Goal: Register for event/course: Sign up to attend an event or enroll in a course

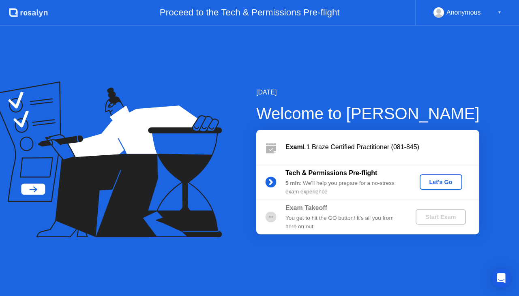
click at [443, 182] on div "Let's Go" at bounding box center [441, 182] width 36 height 6
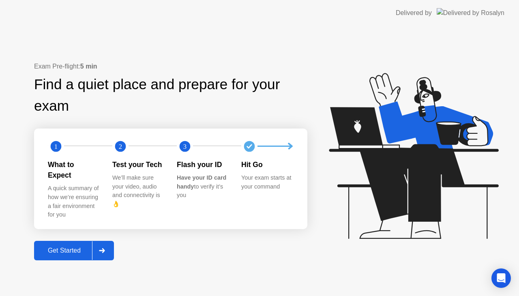
click at [71, 247] on div "Get Started" at bounding box center [65, 250] width 56 height 7
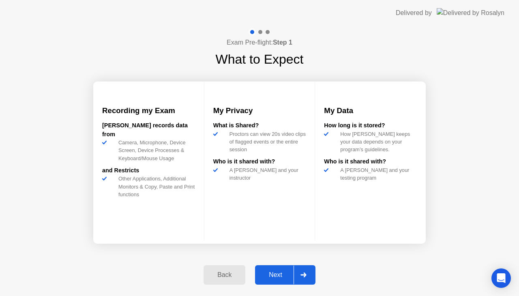
click at [266, 273] on div "Next" at bounding box center [276, 274] width 36 height 7
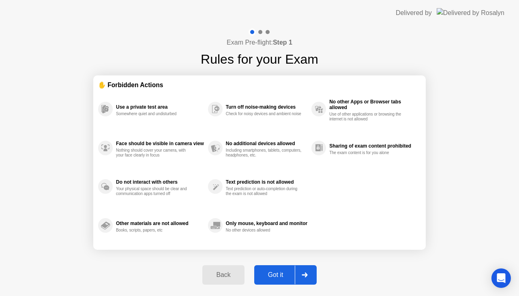
click at [267, 273] on div "Got it" at bounding box center [276, 274] width 38 height 7
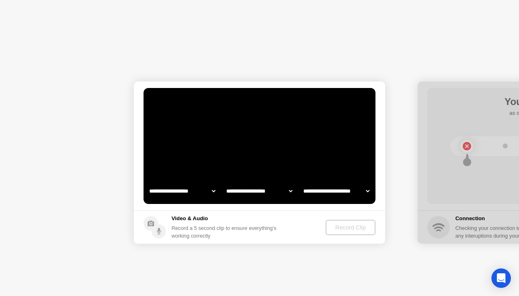
select select "**********"
select select "*******"
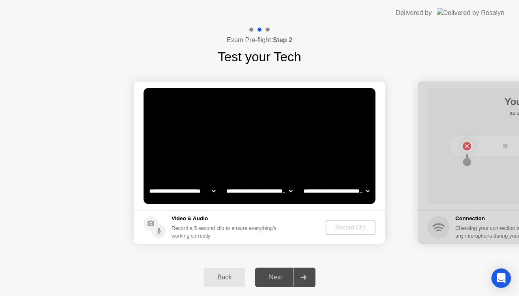
click at [231, 277] on div "Back" at bounding box center [224, 277] width 37 height 7
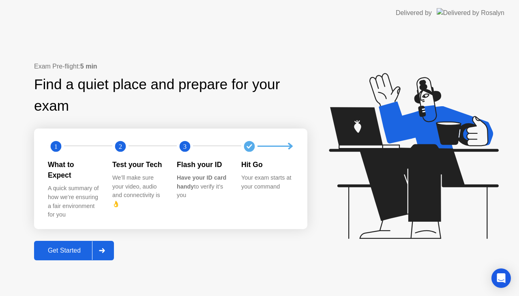
click at [68, 247] on div "Get Started" at bounding box center [65, 250] width 56 height 7
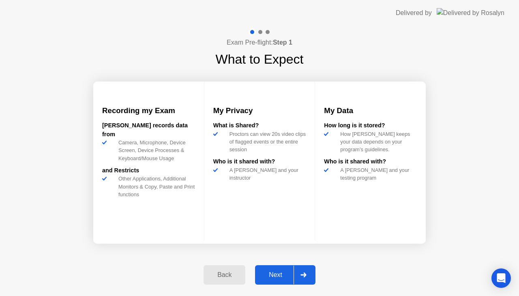
click at [286, 272] on div "Next" at bounding box center [276, 274] width 36 height 7
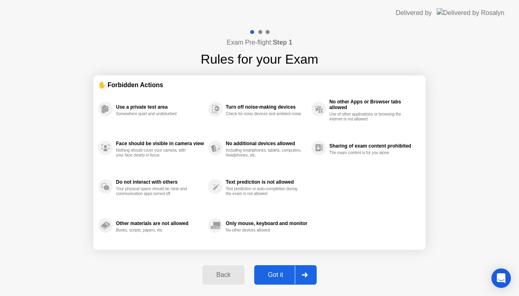
click at [286, 276] on div "Got it" at bounding box center [276, 274] width 38 height 7
select select "**********"
select select "*******"
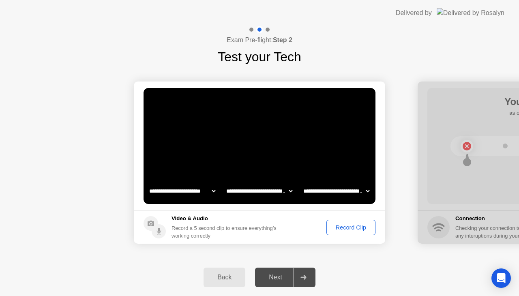
click at [355, 230] on div "Record Clip" at bounding box center [350, 227] width 43 height 6
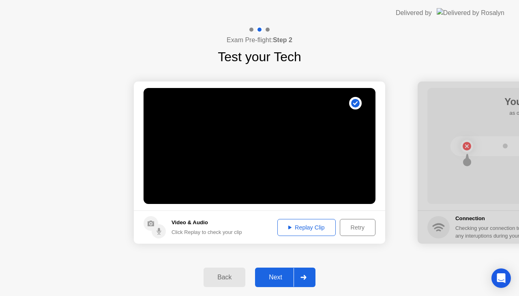
click at [352, 225] on div "Retry" at bounding box center [358, 227] width 30 height 6
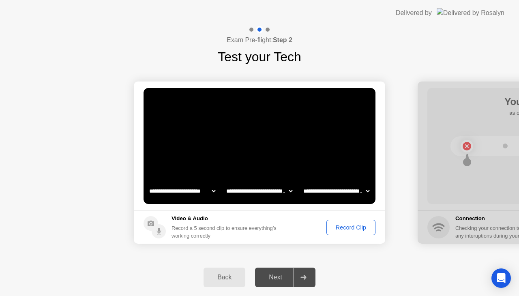
click at [343, 224] on div "Record Clip" at bounding box center [350, 227] width 43 height 6
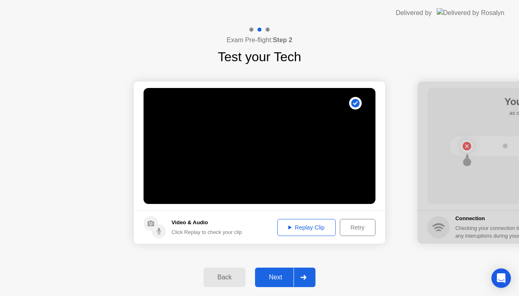
click at [274, 274] on div "Next" at bounding box center [276, 277] width 36 height 7
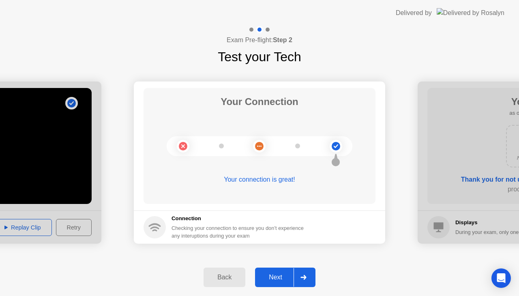
click at [277, 276] on div "Next" at bounding box center [276, 277] width 36 height 7
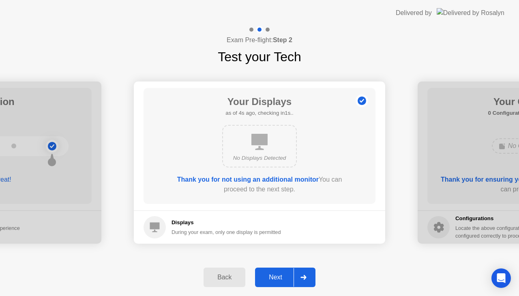
click at [277, 276] on div "Next" at bounding box center [276, 277] width 36 height 7
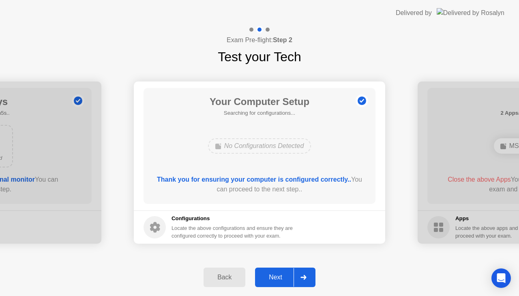
click at [277, 276] on div "Next" at bounding box center [276, 277] width 36 height 7
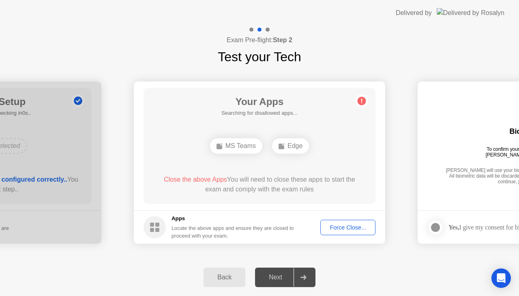
click at [290, 145] on div "Edge" at bounding box center [290, 145] width 37 height 15
click at [335, 229] on div "Force Close..." at bounding box center [347, 227] width 49 height 6
click at [338, 226] on div "Force Close..." at bounding box center [347, 227] width 49 height 6
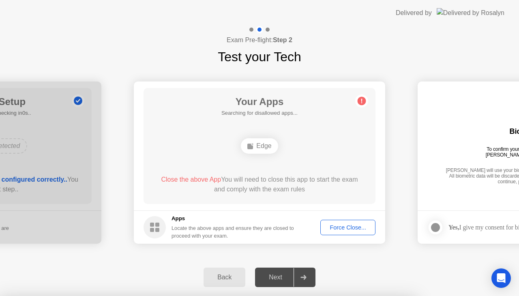
click at [339, 231] on div "Force Close..." at bounding box center [347, 227] width 49 height 6
click at [284, 278] on div "Next" at bounding box center [276, 277] width 36 height 7
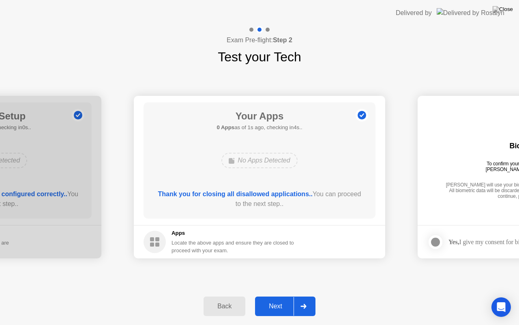
click at [285, 296] on div "Next" at bounding box center [276, 305] width 36 height 7
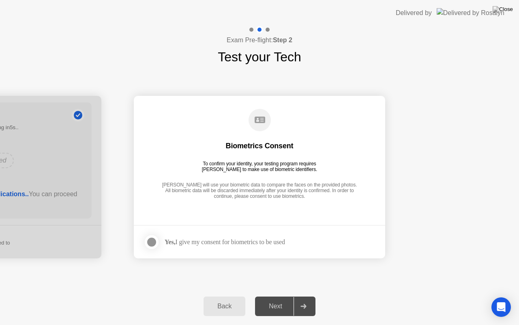
click at [155, 241] on div at bounding box center [152, 242] width 10 height 10
click at [276, 296] on button "Next" at bounding box center [285, 305] width 60 height 19
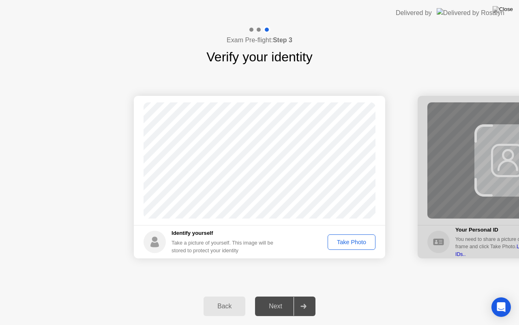
click at [349, 241] on div "Take Photo" at bounding box center [352, 242] width 42 height 6
click at [279, 296] on div "Next" at bounding box center [276, 305] width 36 height 7
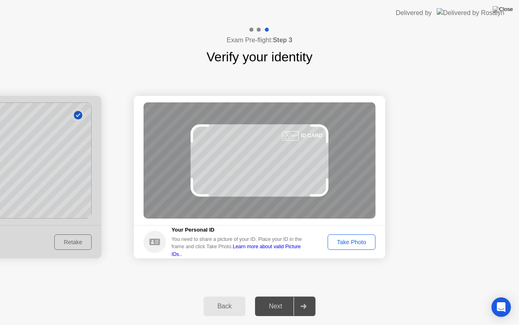
click at [348, 240] on div "Take Photo" at bounding box center [352, 242] width 42 height 6
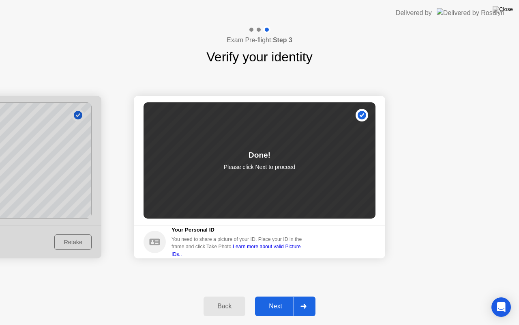
click at [287, 296] on div "Next" at bounding box center [276, 305] width 36 height 7
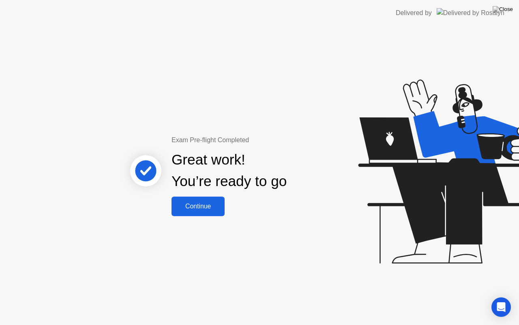
click at [170, 202] on div "Exam Pre-flight Completed Great work! You’re ready to go Continue" at bounding box center [229, 175] width 219 height 81
click at [177, 208] on div "Continue" at bounding box center [198, 205] width 48 height 7
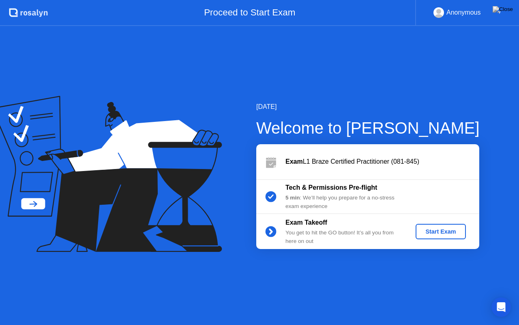
click at [457, 233] on div "Start Exam" at bounding box center [440, 231] width 43 height 6
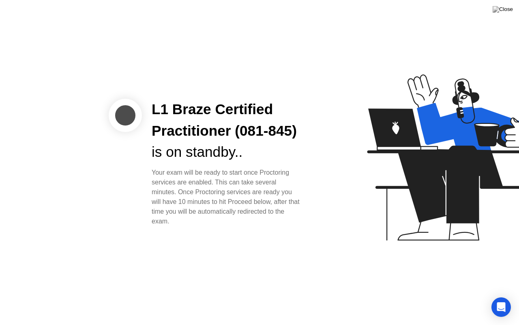
click at [310, 226] on div "L1 Braze Certified Practitioner (081-845) is on standby.. Your exam will be rea…" at bounding box center [227, 162] width 170 height 127
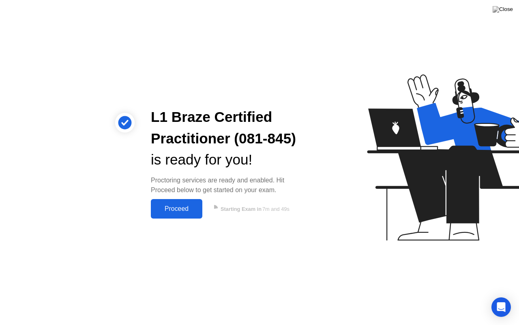
click at [181, 208] on div "Proceed" at bounding box center [176, 208] width 47 height 7
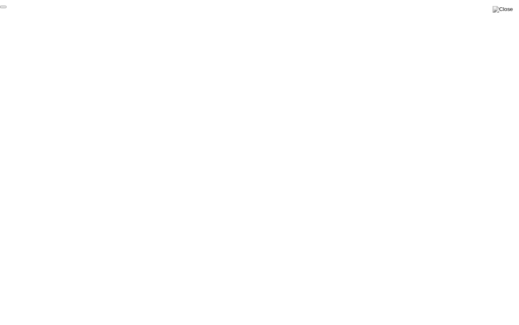
click div "End Proctoring Session"
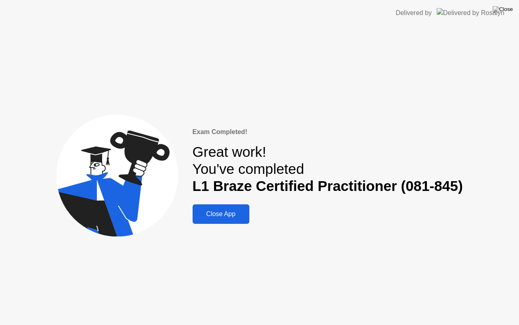
click at [239, 210] on div "Close App" at bounding box center [221, 213] width 52 height 7
